Goal: Navigation & Orientation: Find specific page/section

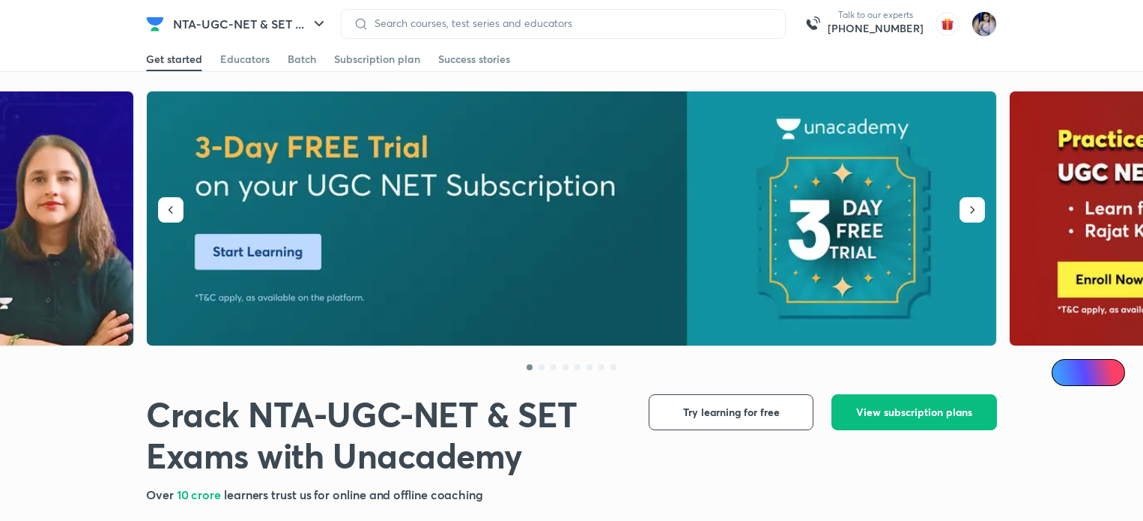
click at [984, 29] on img at bounding box center [984, 23] width 25 height 25
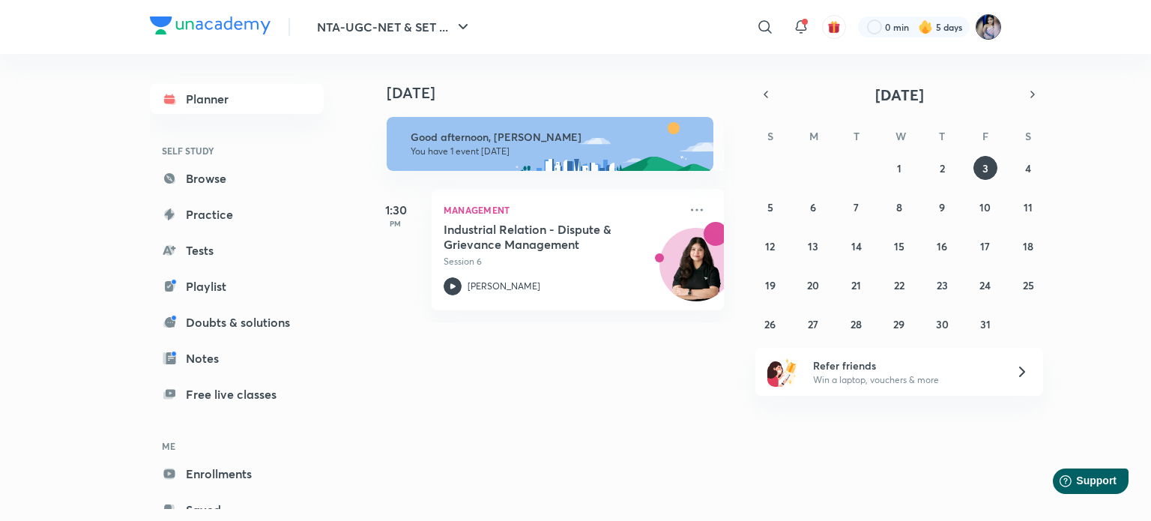
click at [988, 28] on img at bounding box center [988, 26] width 25 height 25
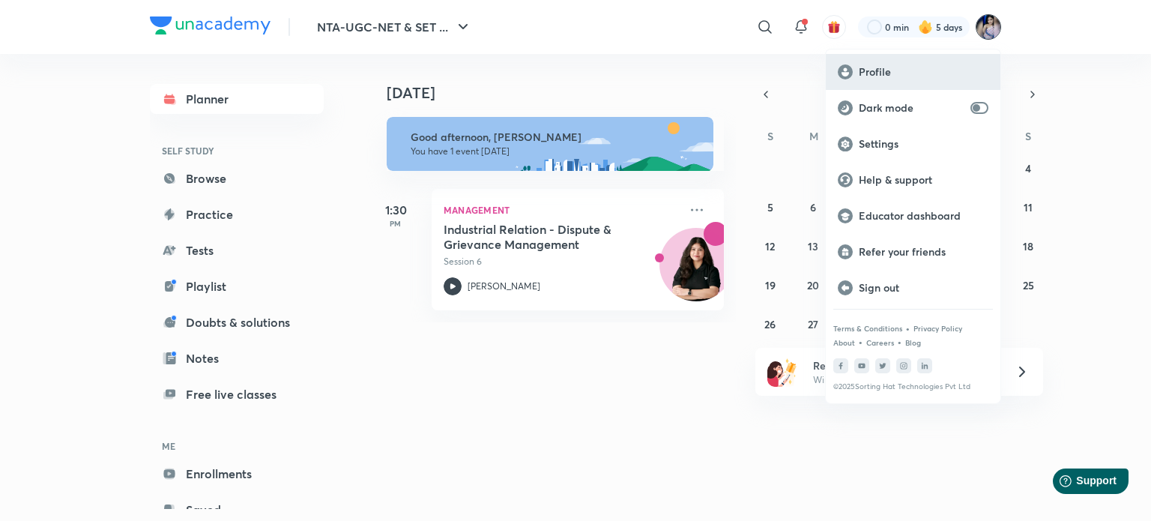
click at [873, 65] on p "Profile" at bounding box center [924, 71] width 130 height 13
